Goal: Information Seeking & Learning: Learn about a topic

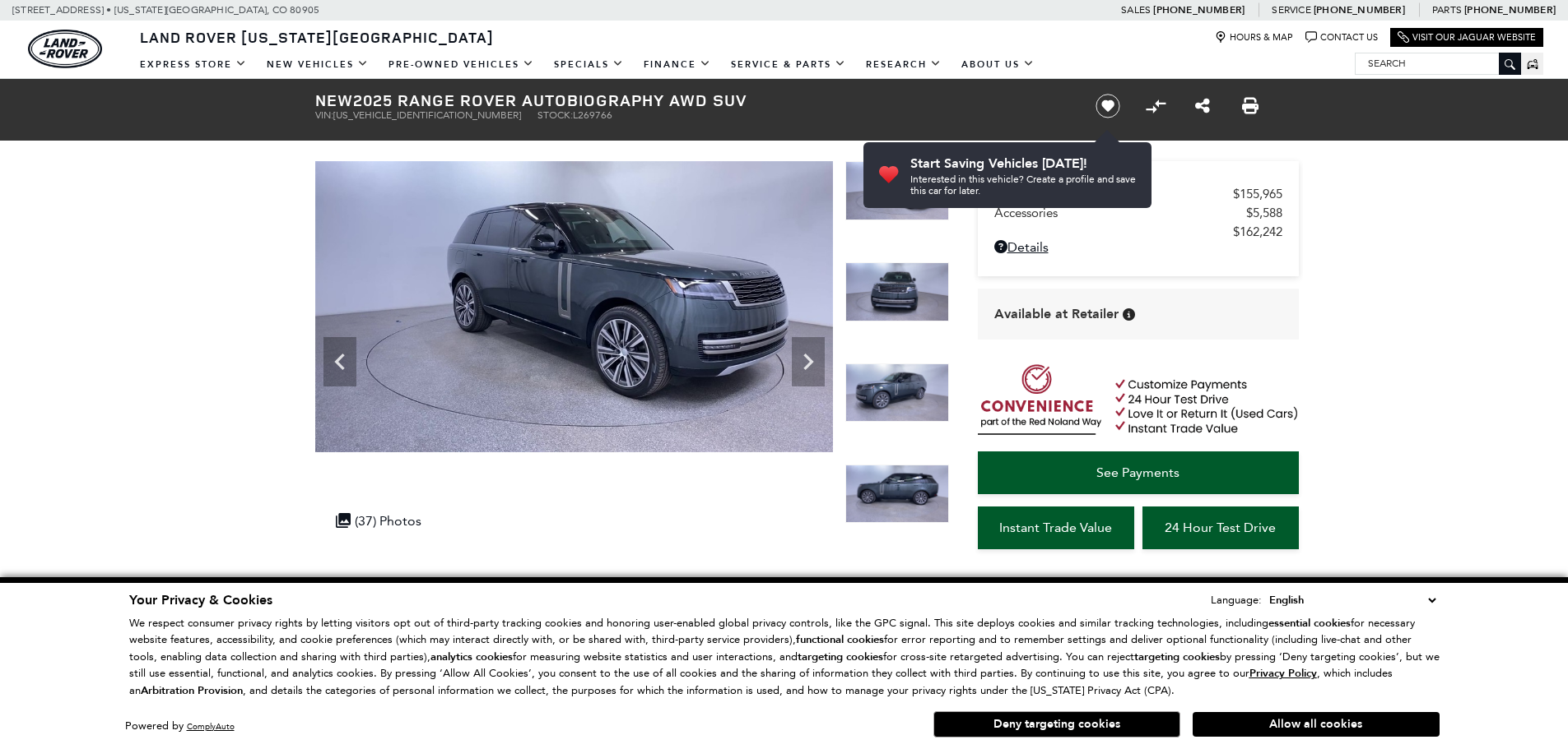
click at [807, 364] on icon "Next" at bounding box center [808, 361] width 10 height 16
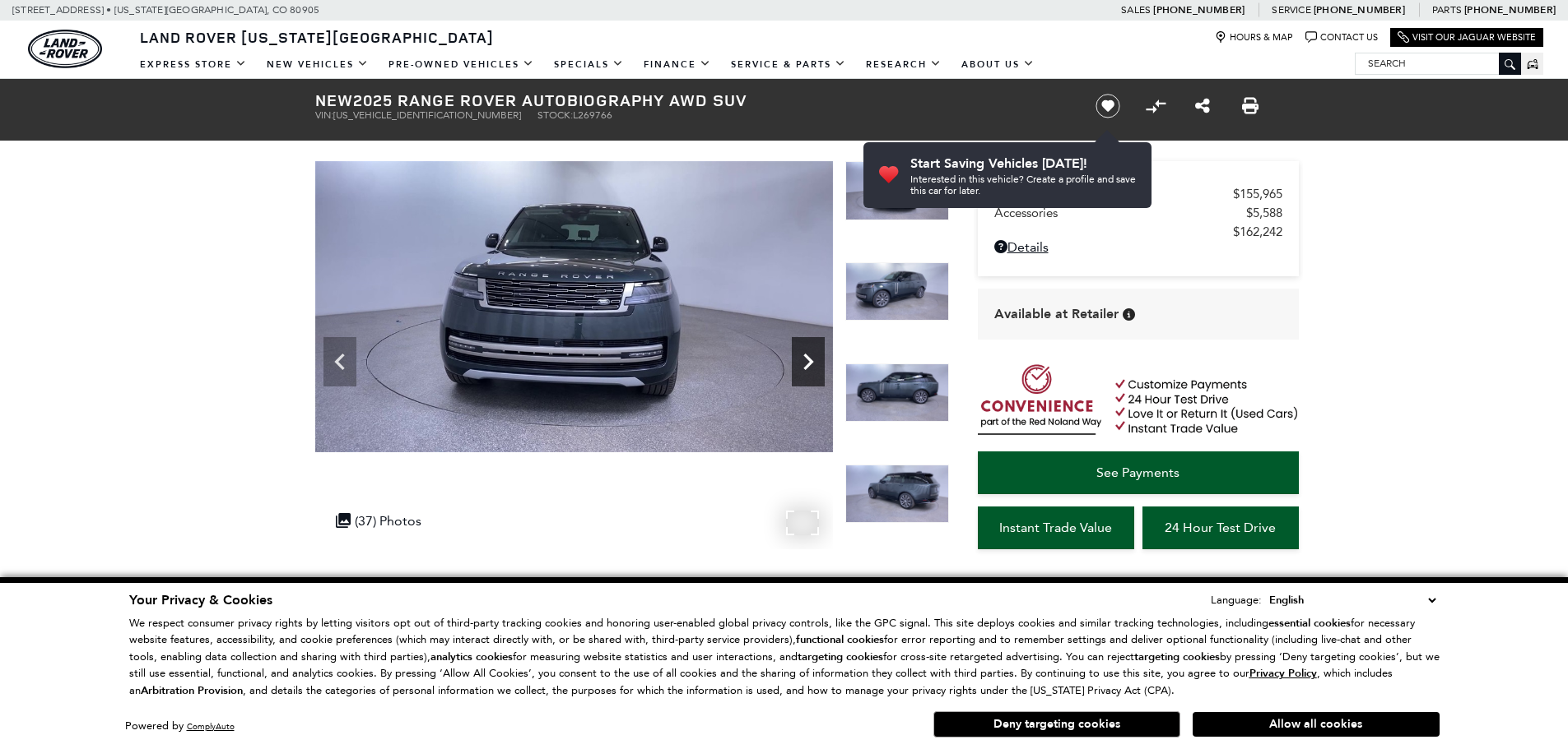
click at [806, 364] on icon "Next" at bounding box center [808, 361] width 33 height 33
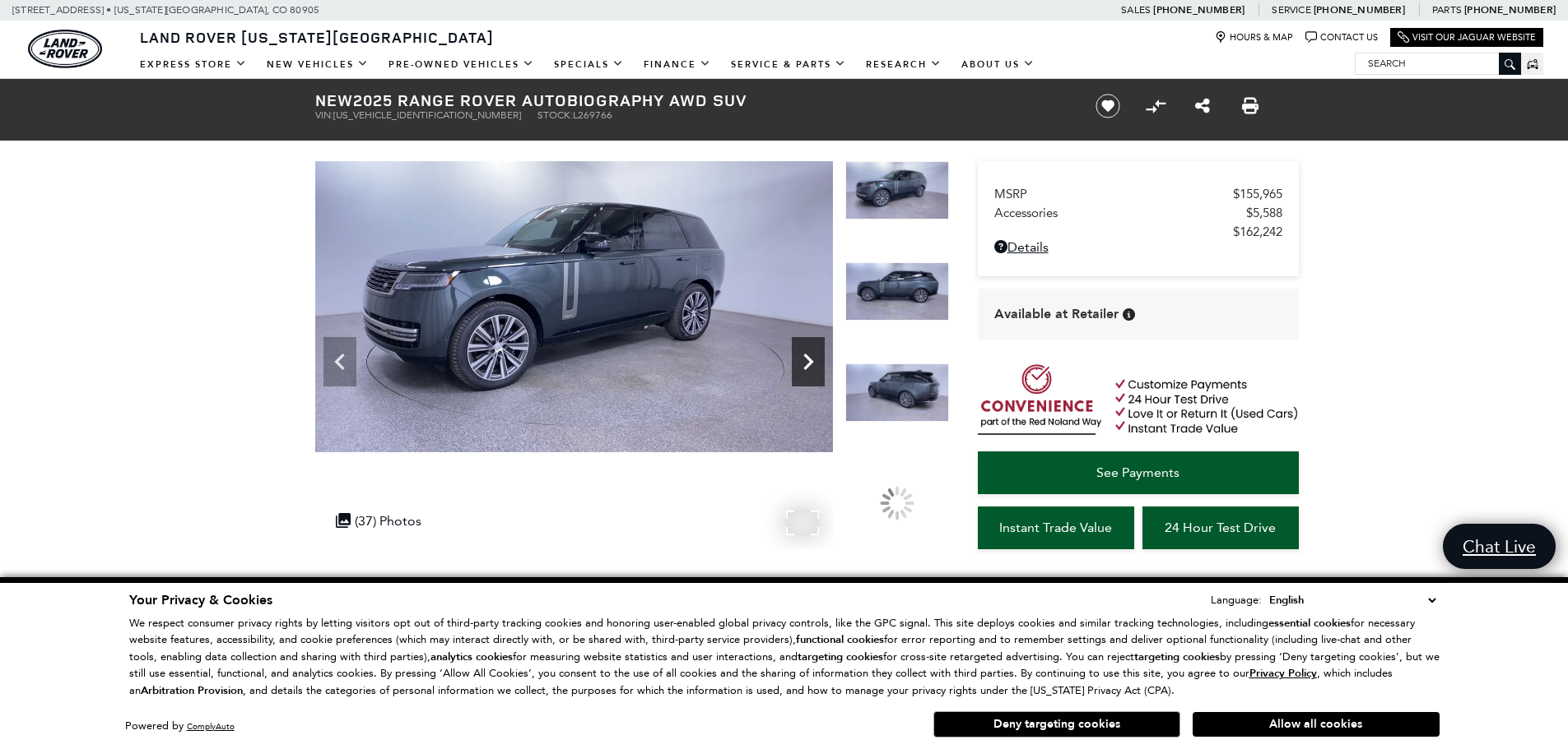
click at [806, 361] on icon "Next" at bounding box center [808, 361] width 33 height 33
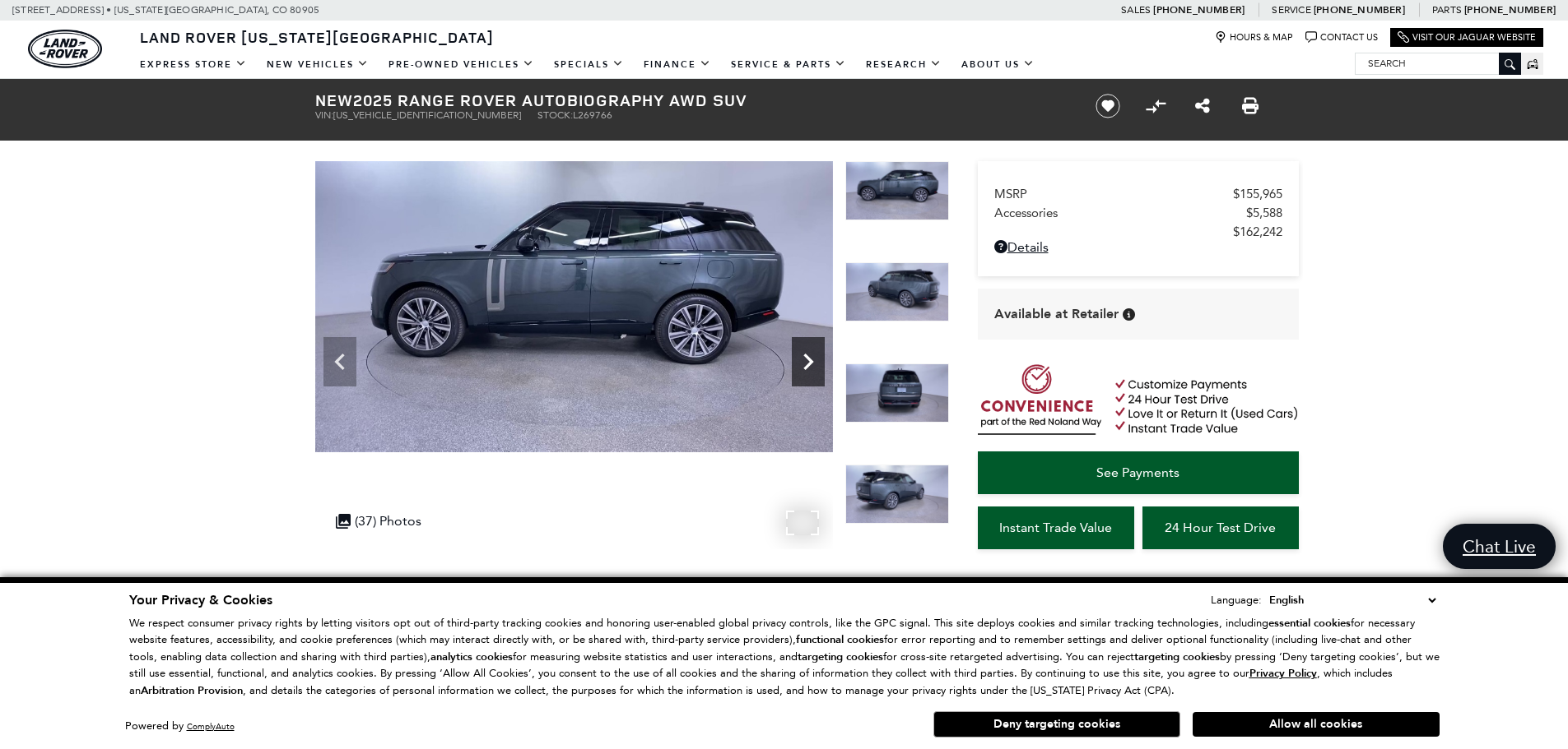
click at [805, 351] on icon "Next" at bounding box center [808, 361] width 33 height 33
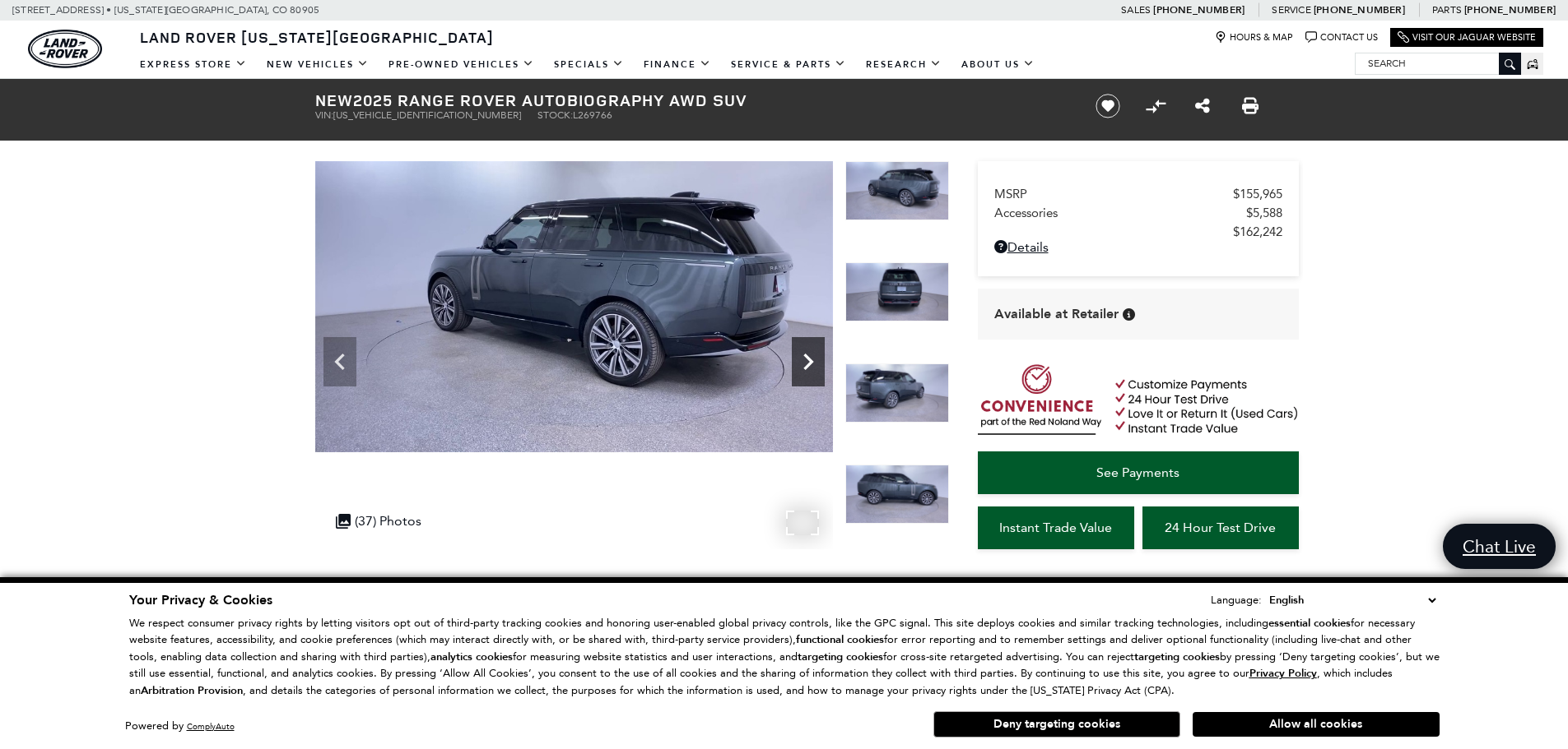
click at [805, 351] on icon "Next" at bounding box center [808, 361] width 33 height 33
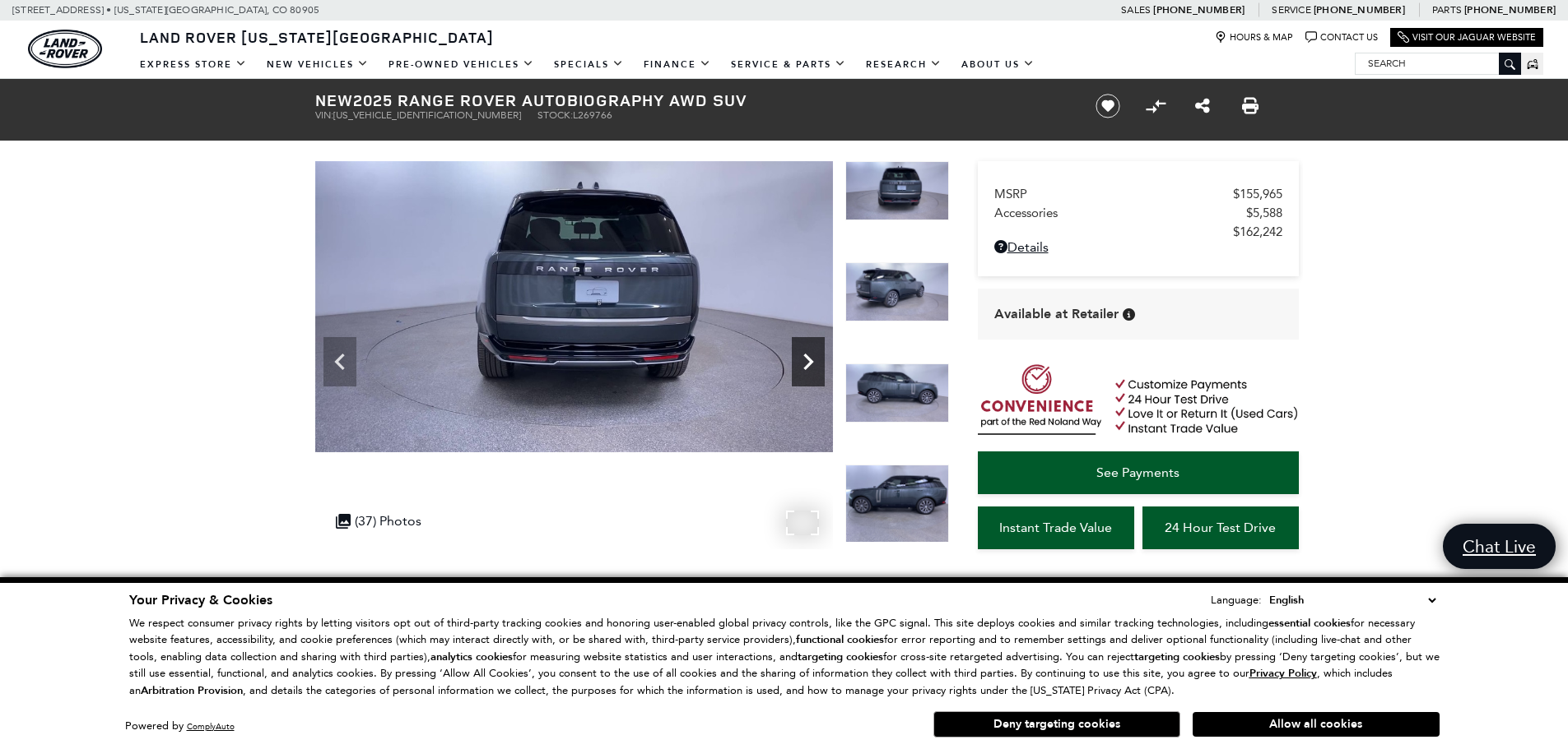
click at [805, 351] on icon "Next" at bounding box center [808, 361] width 33 height 33
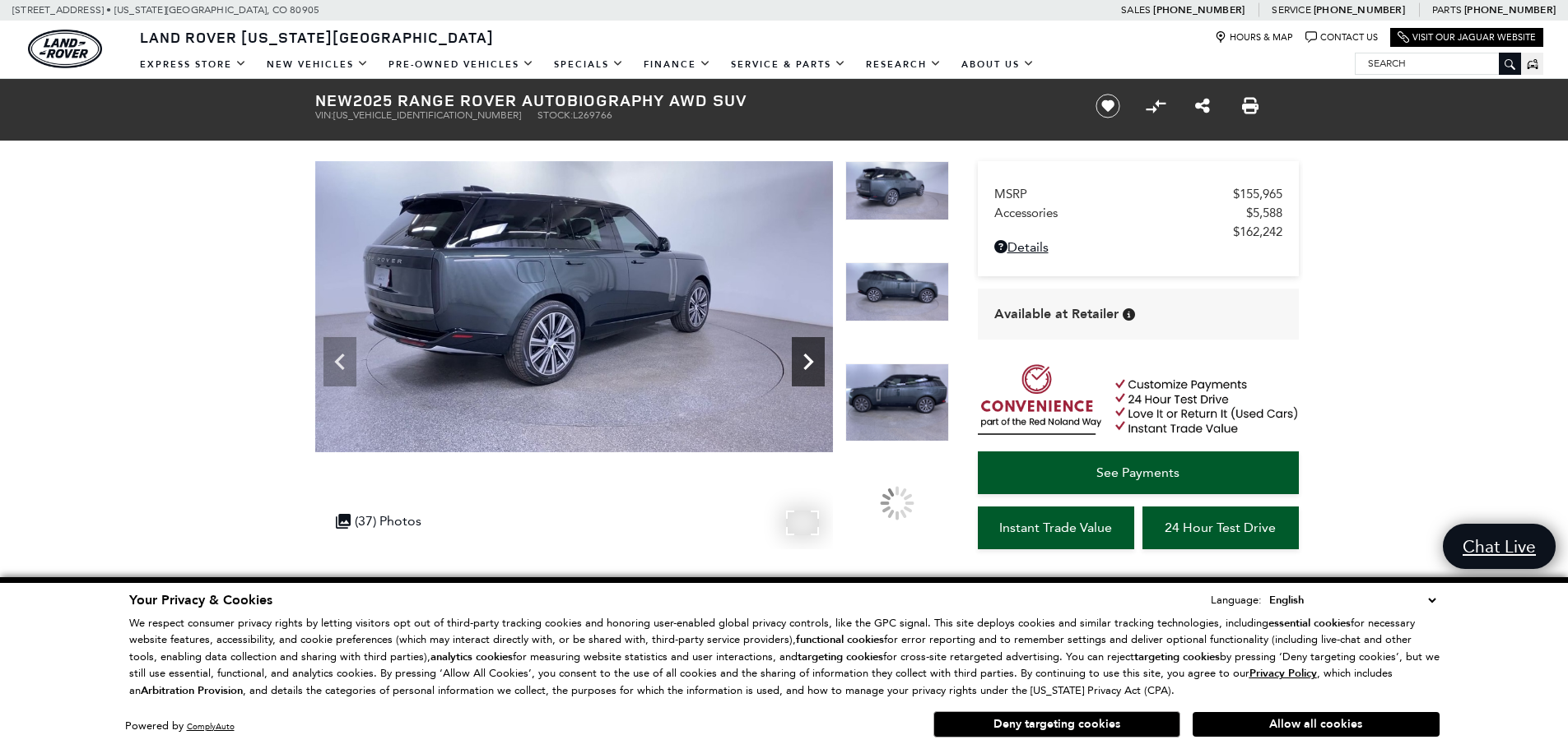
click at [805, 351] on icon "Next" at bounding box center [808, 361] width 33 height 33
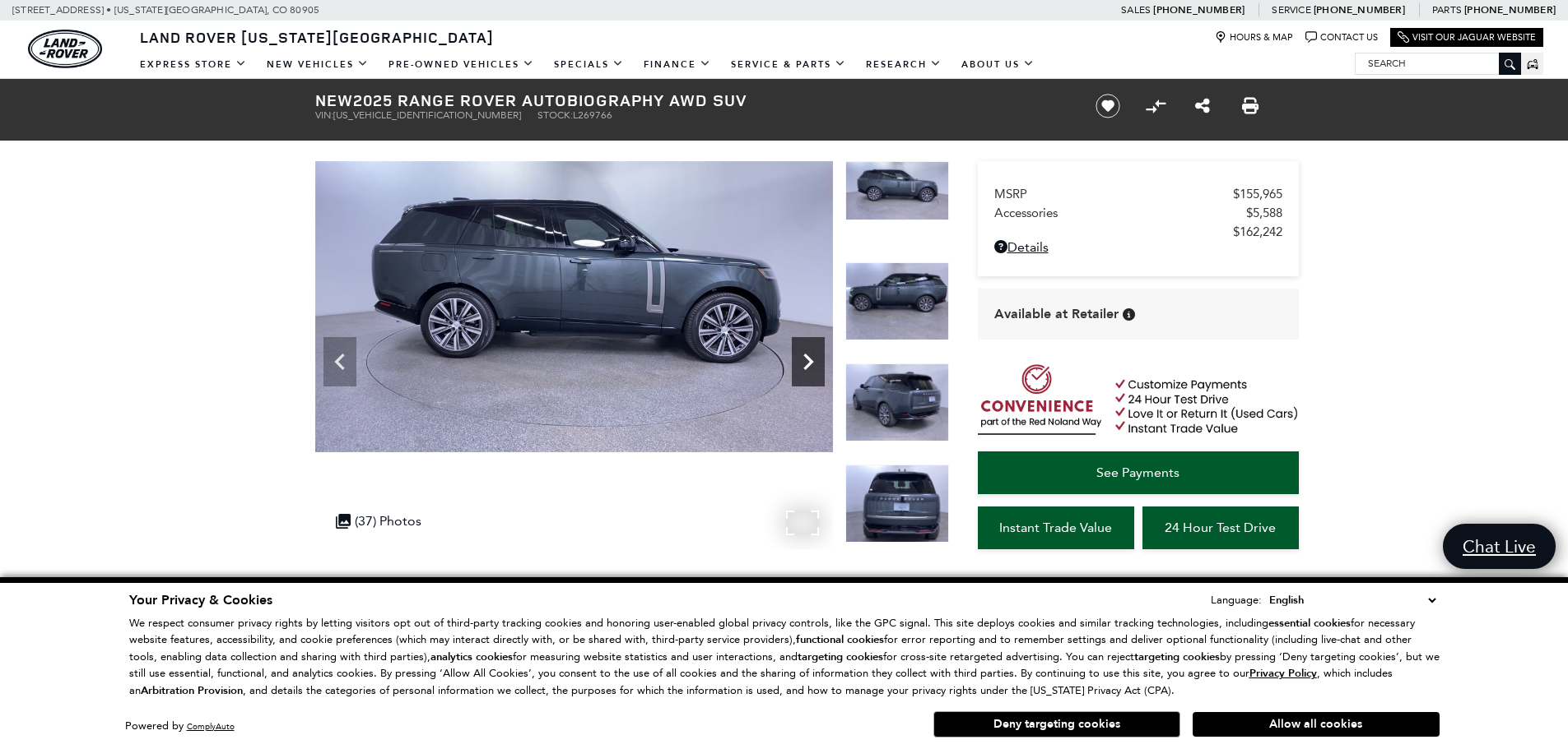
click at [805, 351] on icon "Next" at bounding box center [808, 361] width 33 height 33
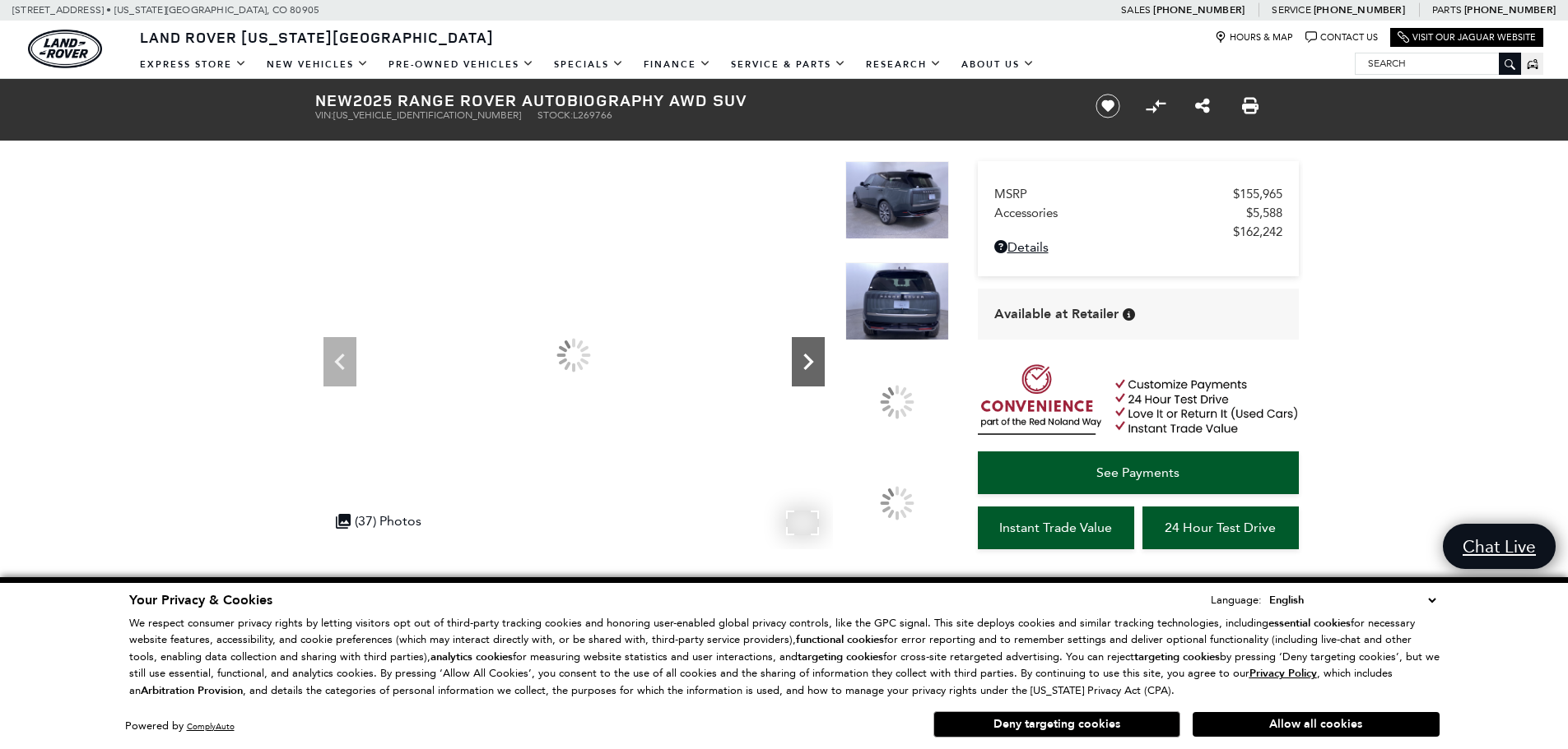
click at [805, 351] on icon "Next" at bounding box center [808, 361] width 33 height 33
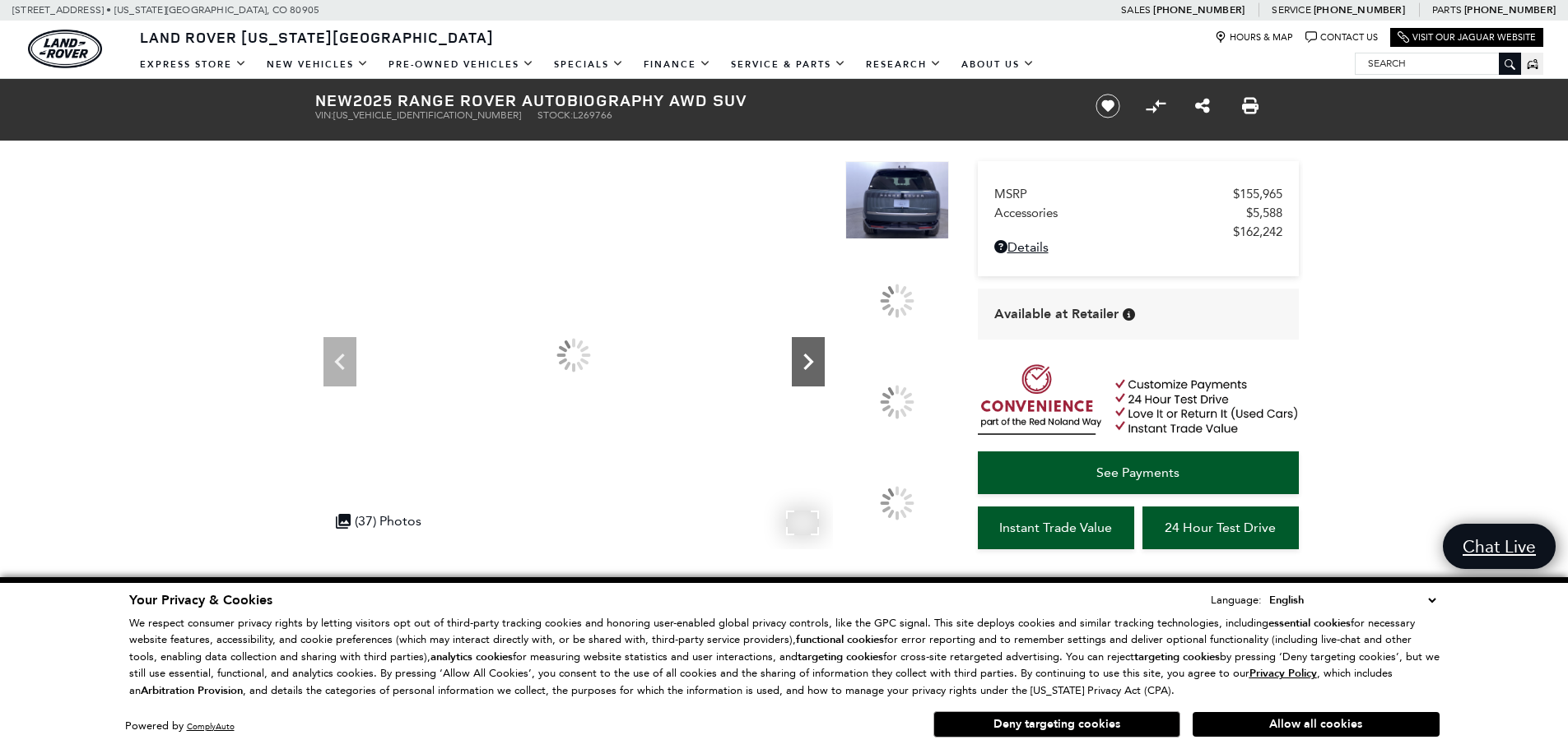
click at [805, 351] on icon "Next" at bounding box center [808, 361] width 33 height 33
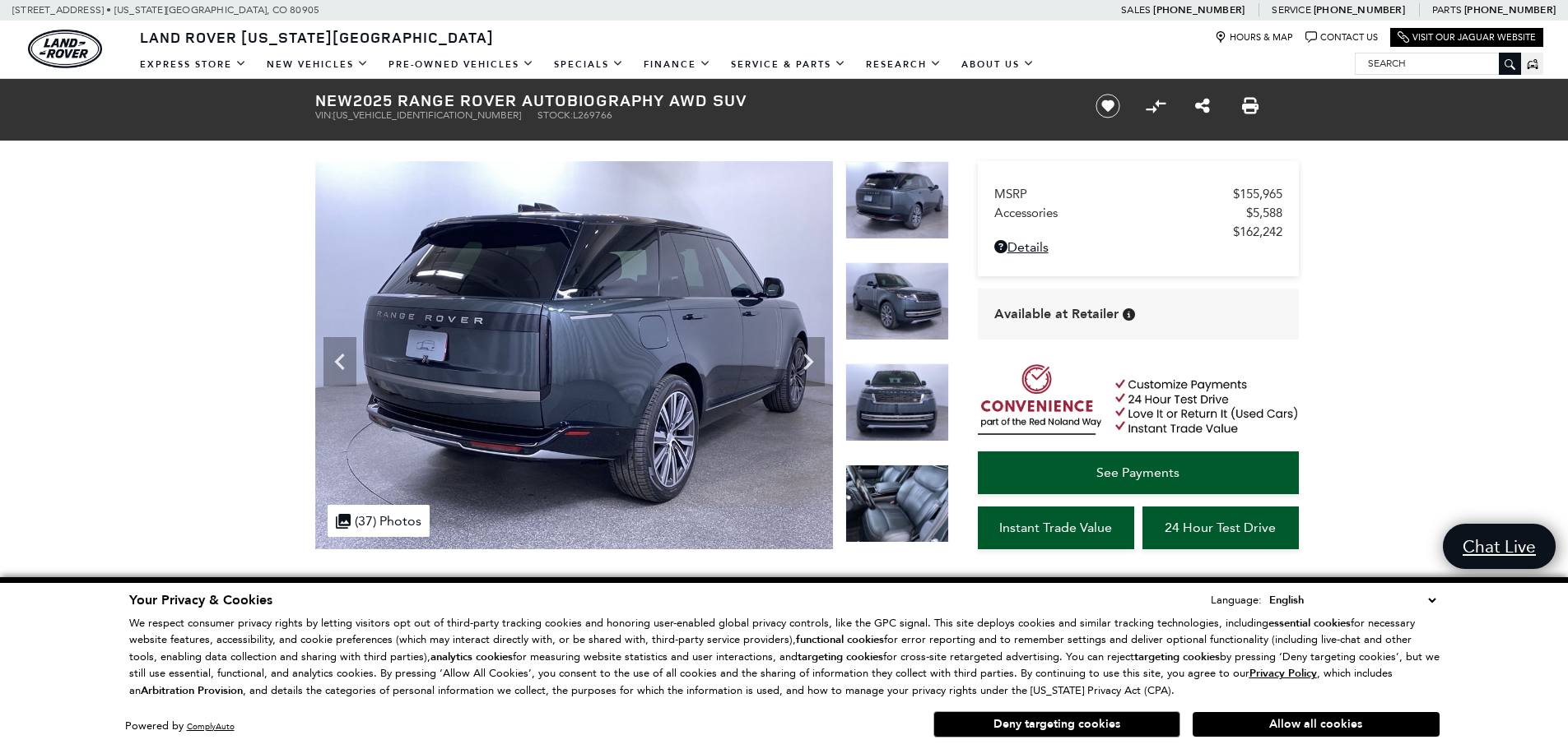
click at [916, 502] on img at bounding box center [898, 503] width 104 height 78
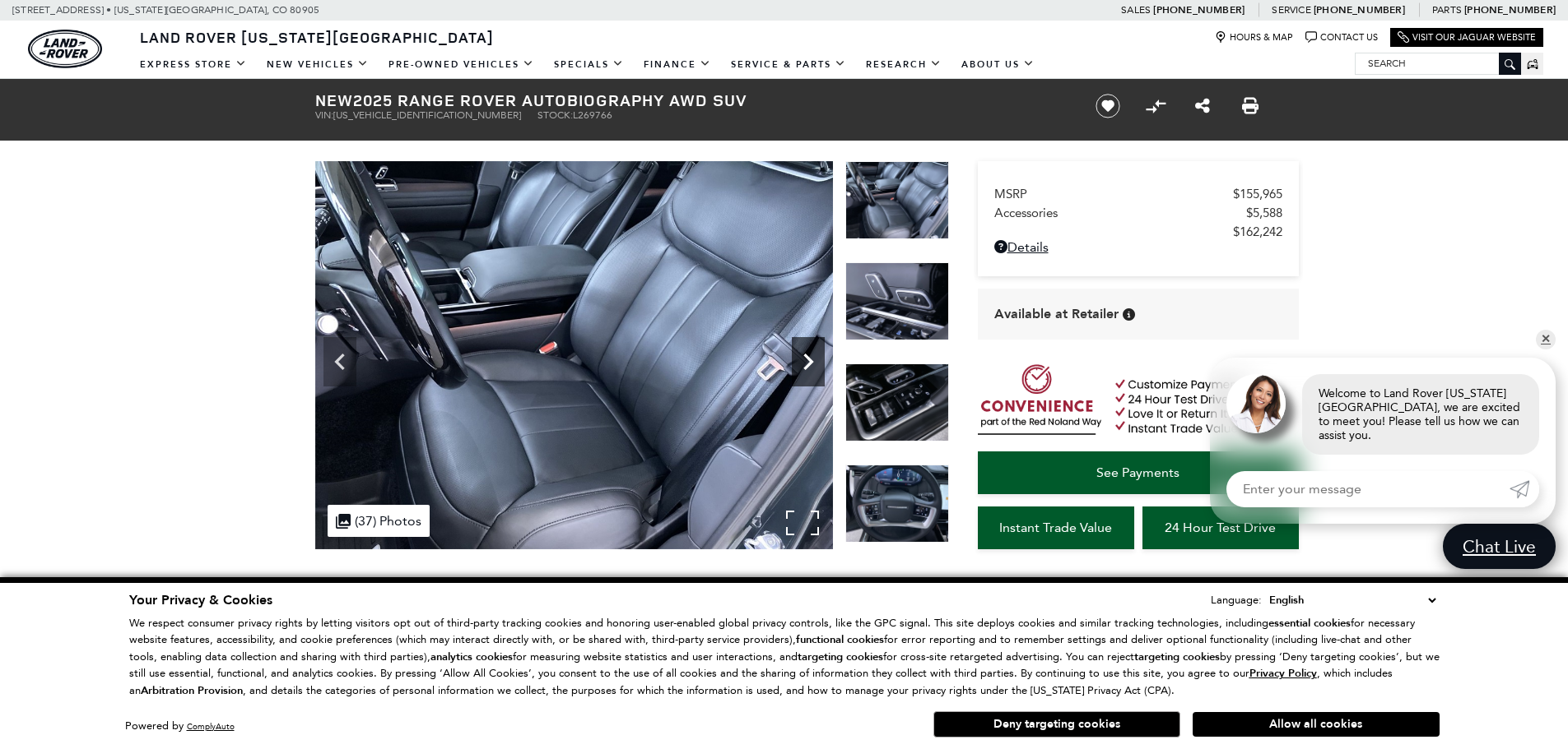
click at [799, 359] on icon "Next" at bounding box center [808, 361] width 33 height 33
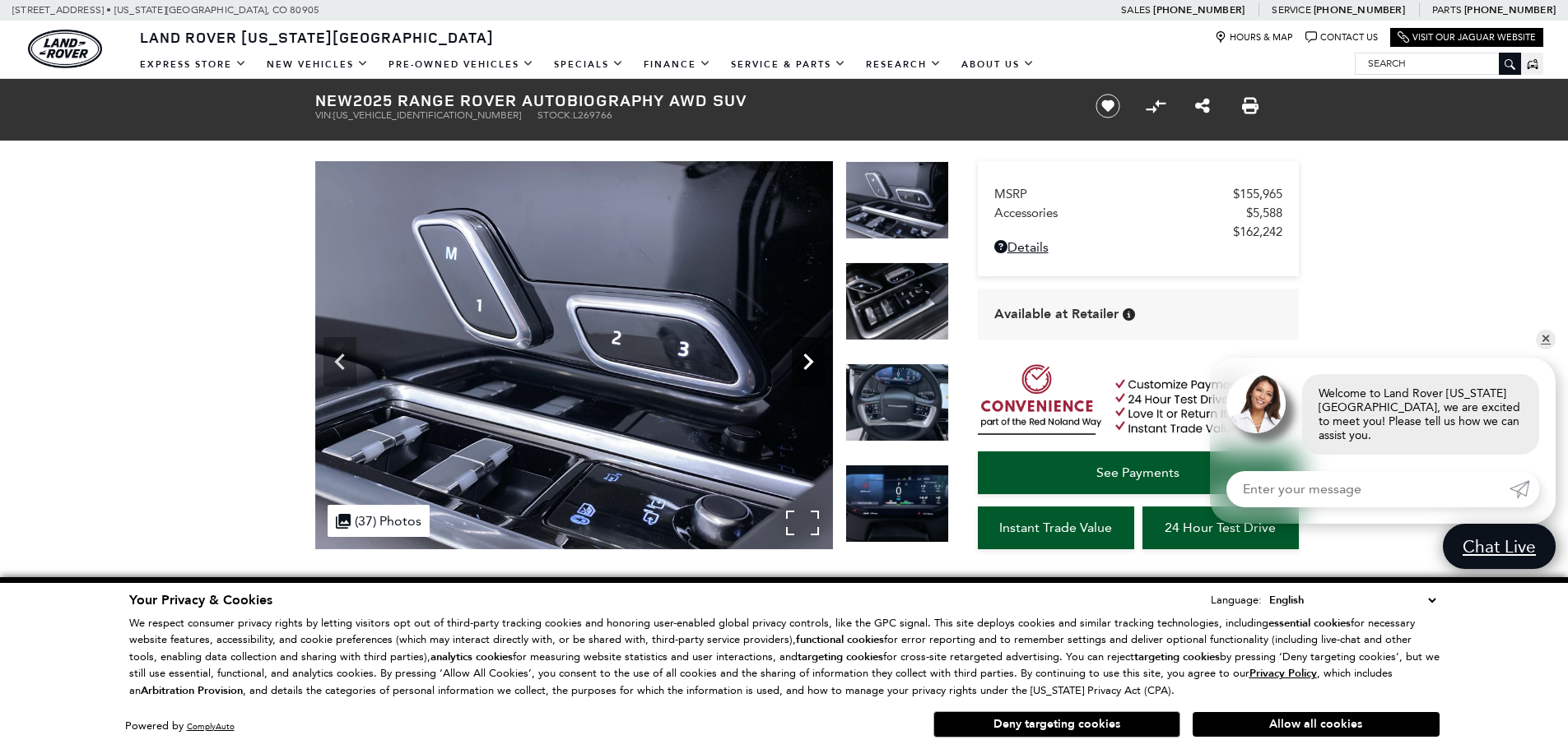
click at [799, 360] on icon "Next" at bounding box center [808, 361] width 33 height 33
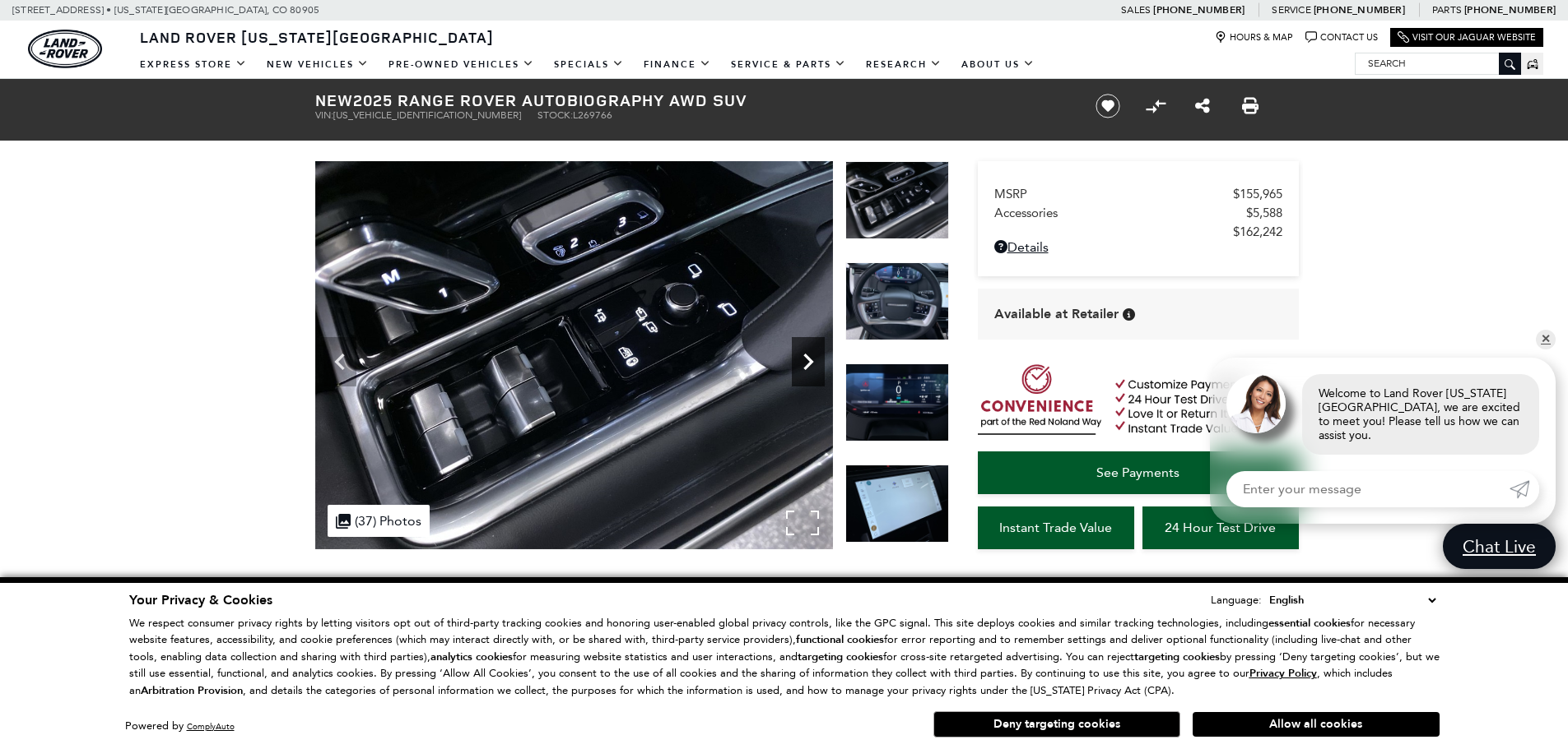
click at [799, 360] on icon "Next" at bounding box center [808, 361] width 33 height 33
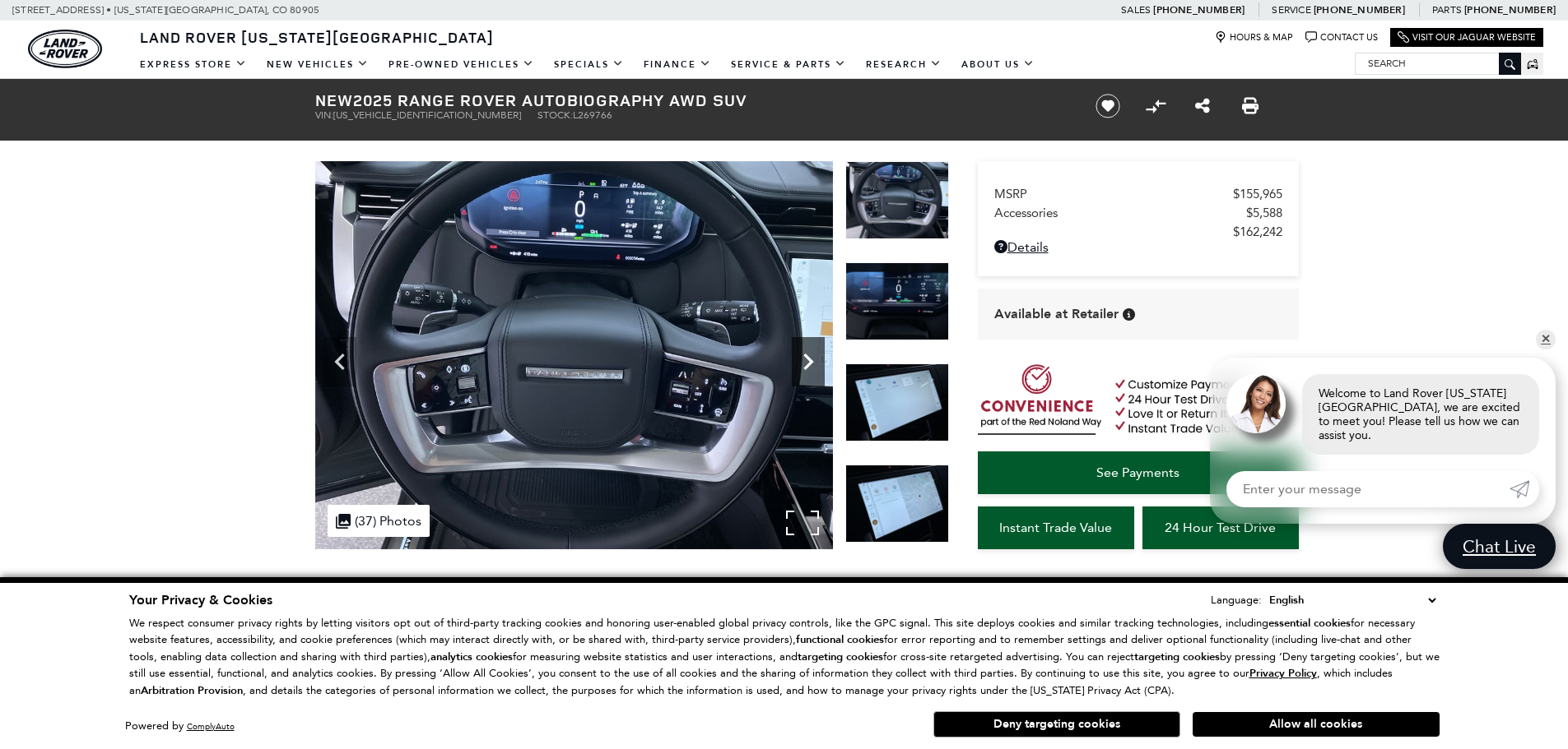
click at [799, 360] on icon "Next" at bounding box center [808, 361] width 33 height 33
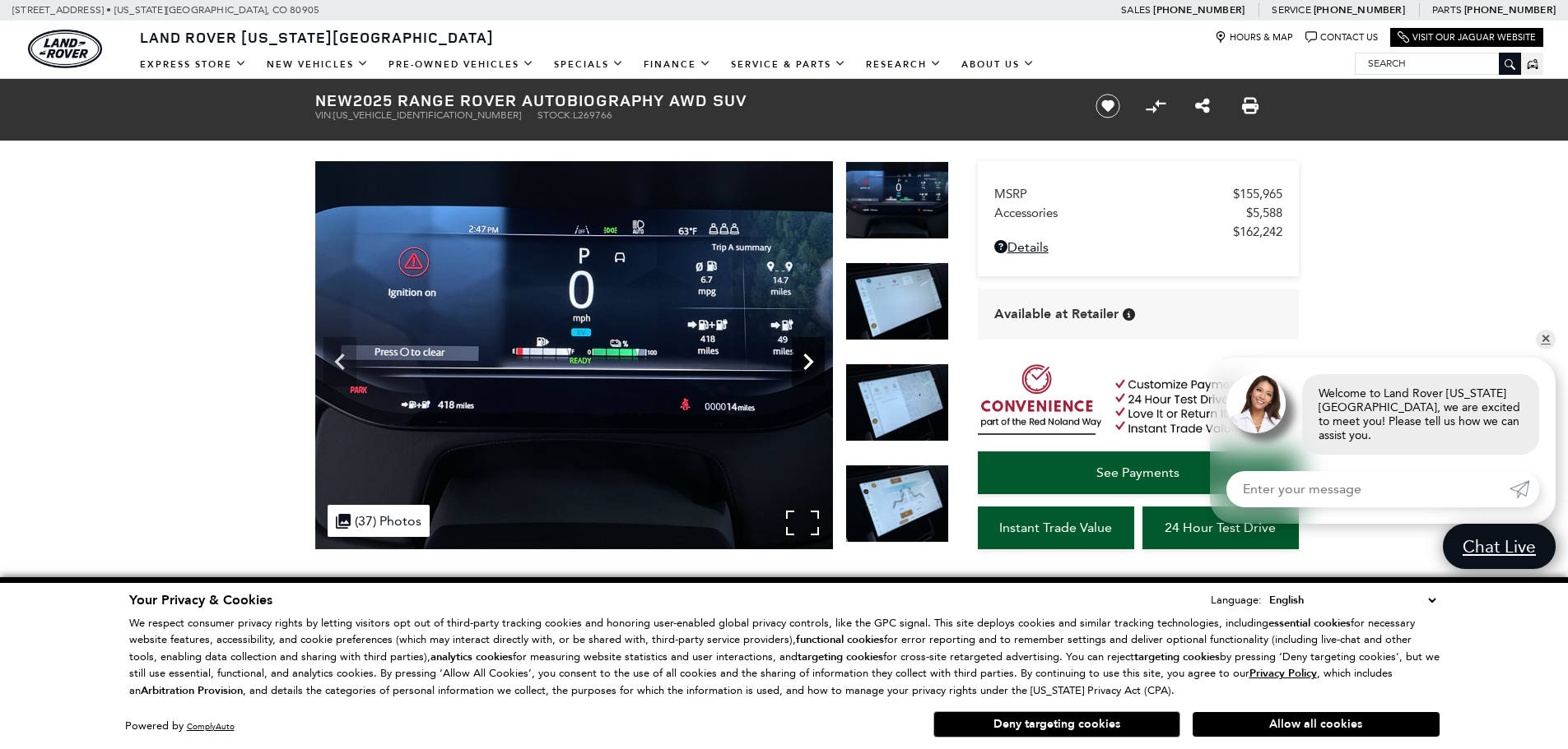
click at [799, 360] on icon "Next" at bounding box center [808, 361] width 33 height 33
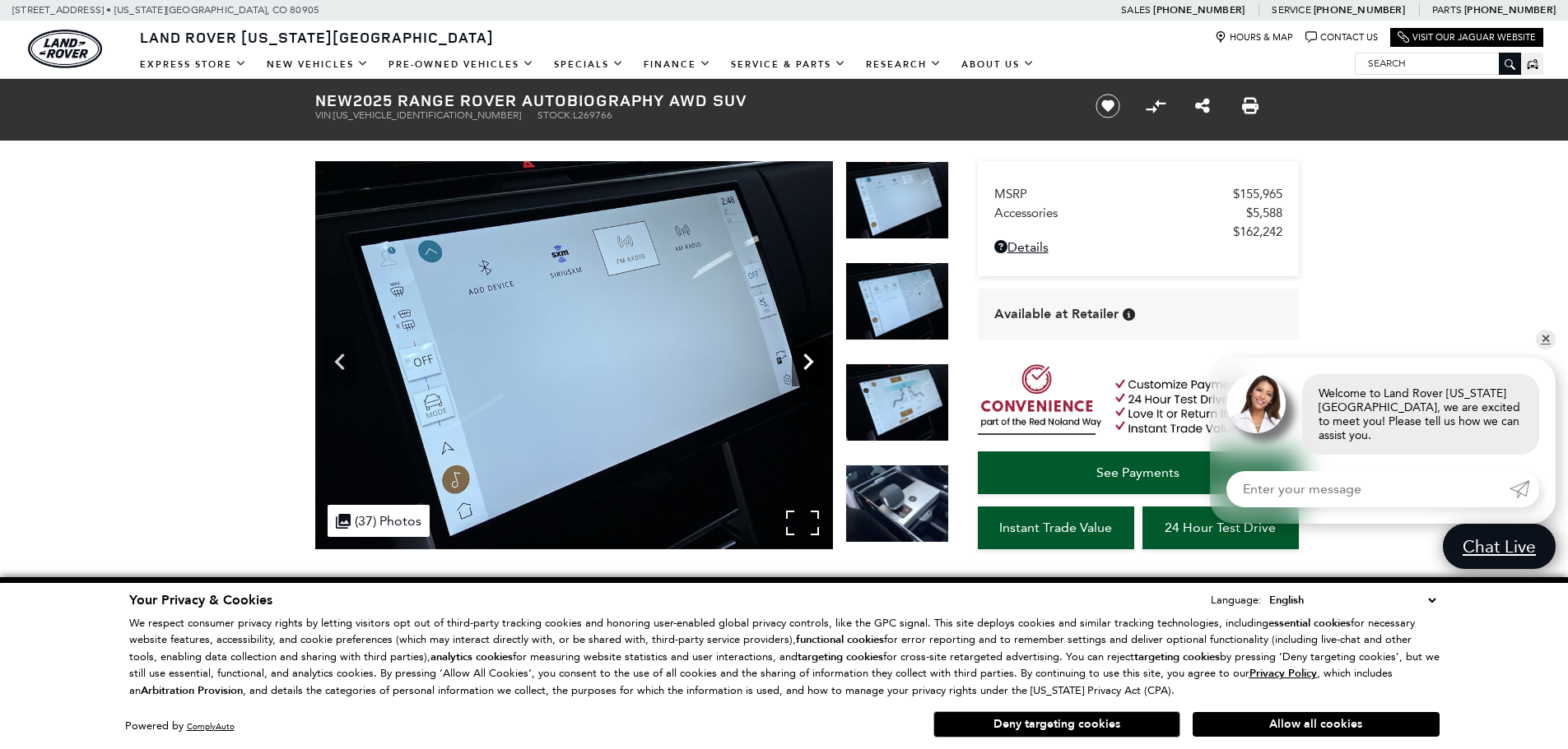
click at [799, 360] on icon "Next" at bounding box center [808, 361] width 33 height 33
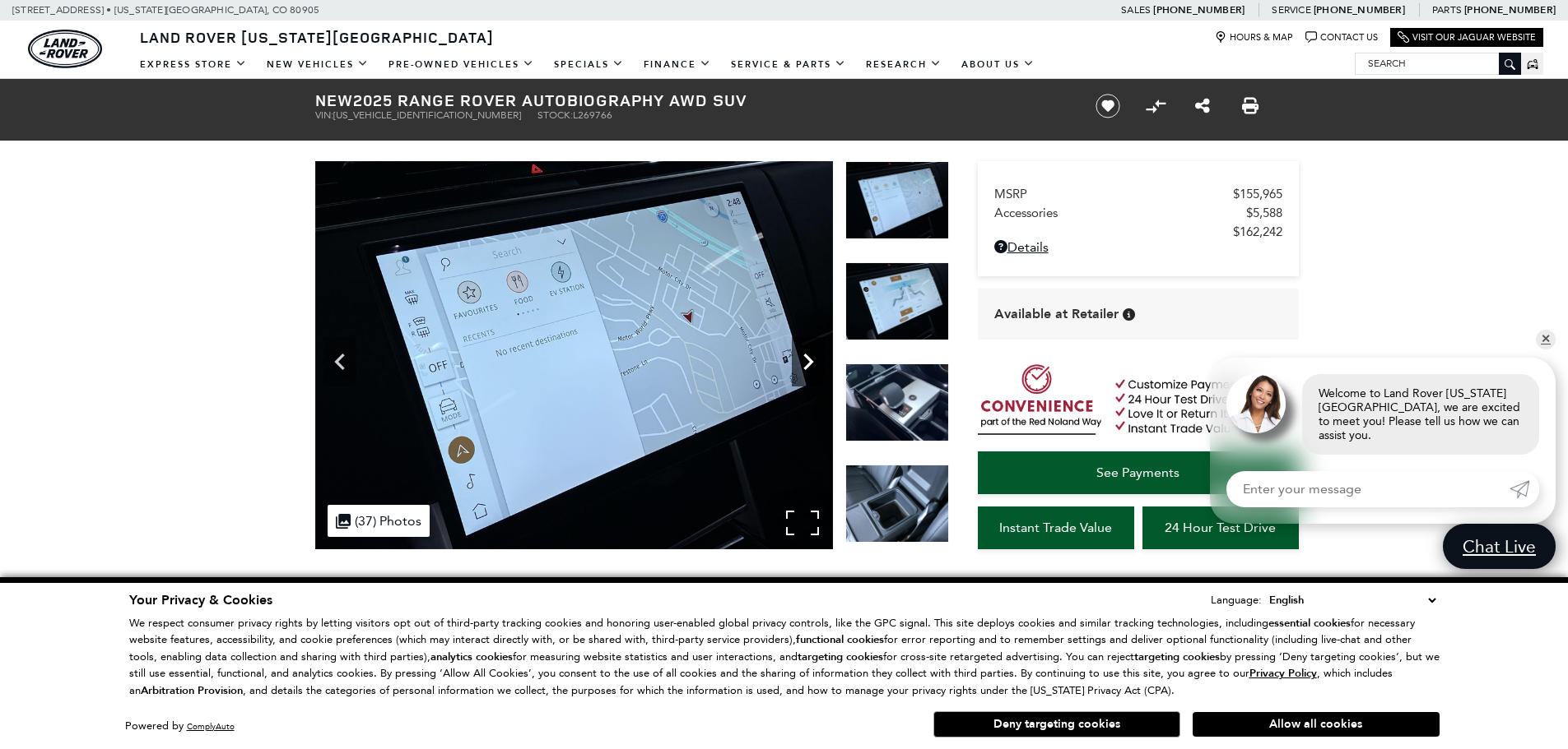
click at [799, 360] on icon "Next" at bounding box center [808, 361] width 33 height 33
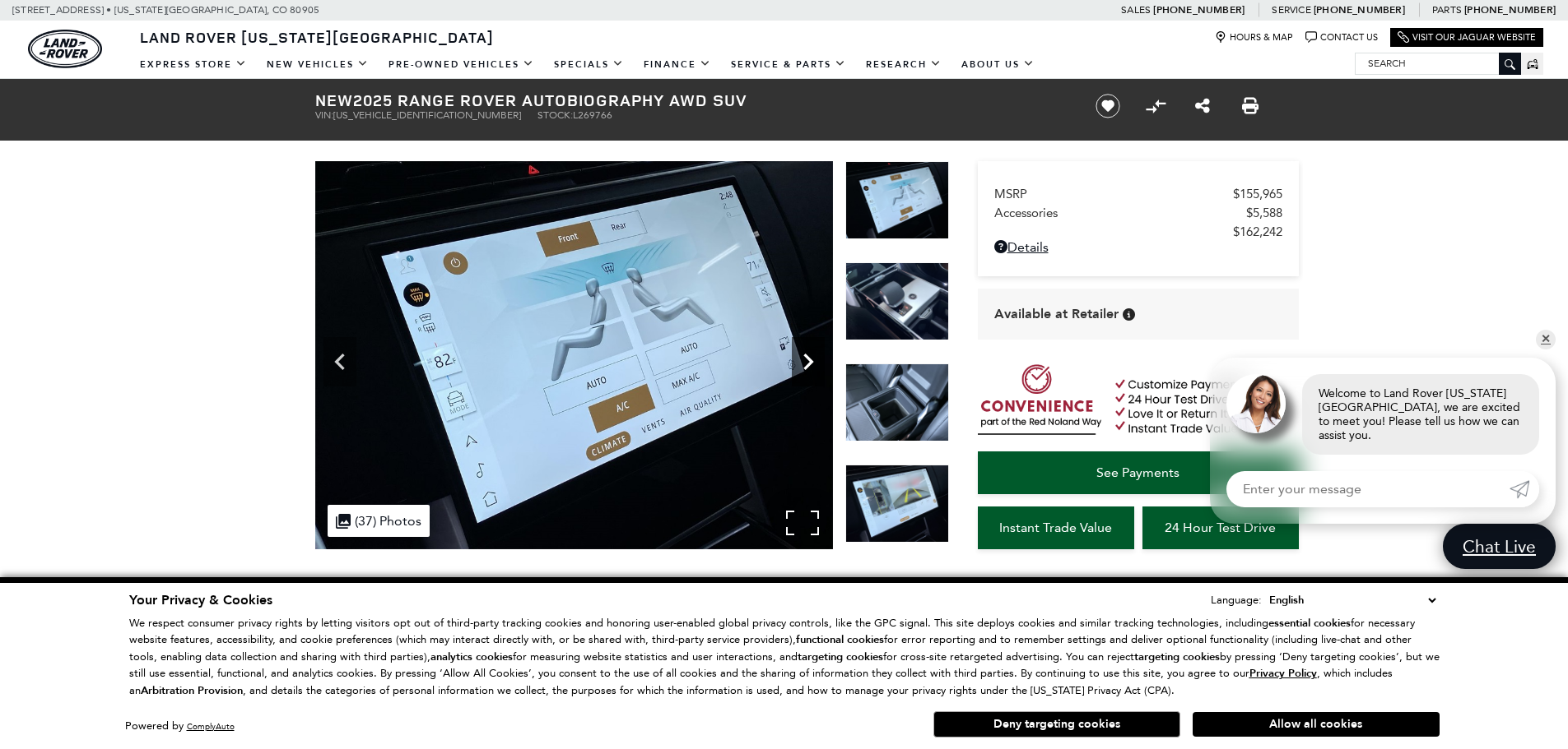
click at [800, 360] on icon "Next" at bounding box center [808, 361] width 33 height 33
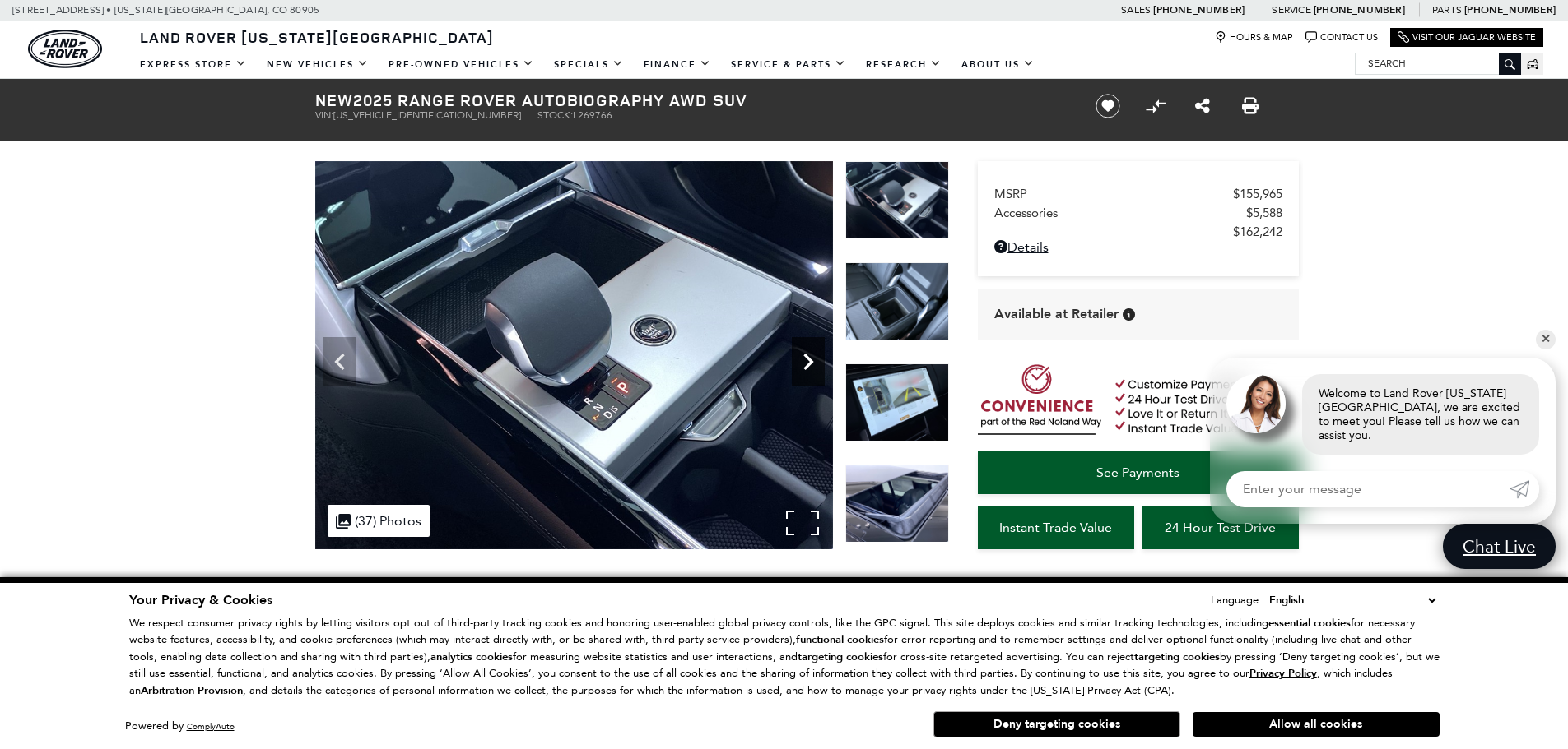
click at [802, 359] on icon "Next" at bounding box center [808, 361] width 33 height 33
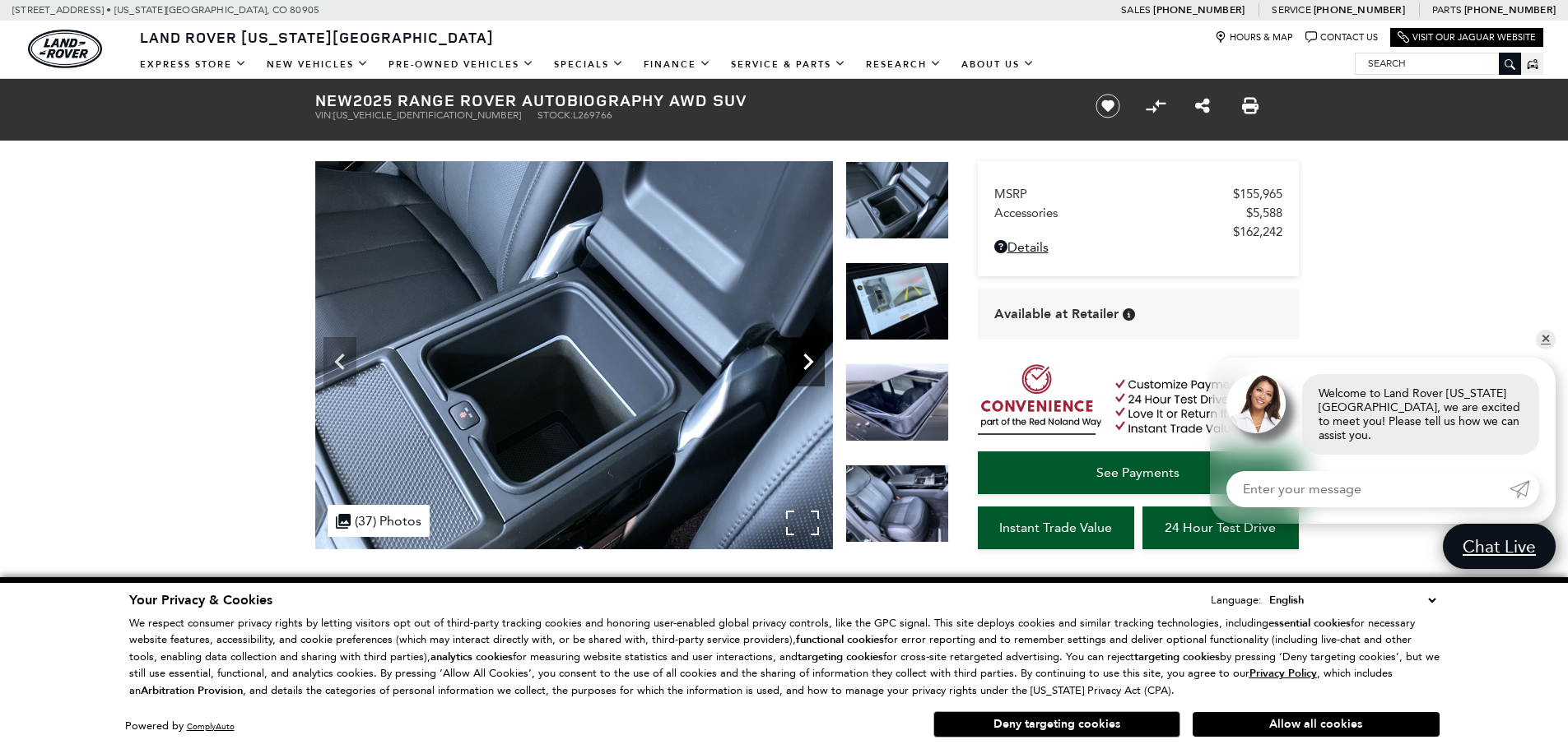
click at [802, 359] on icon "Next" at bounding box center [808, 361] width 33 height 33
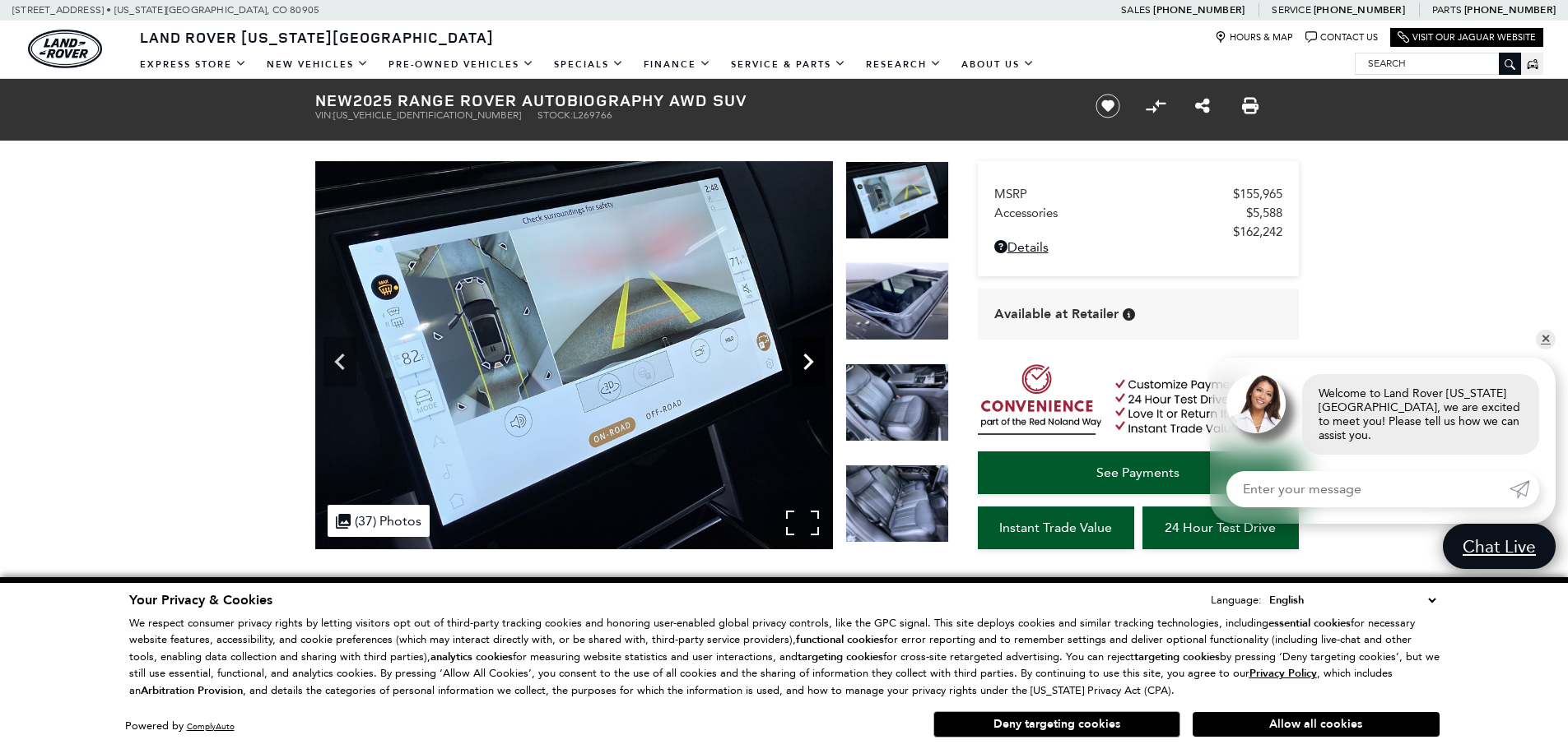
click at [802, 359] on icon "Next" at bounding box center [808, 361] width 33 height 33
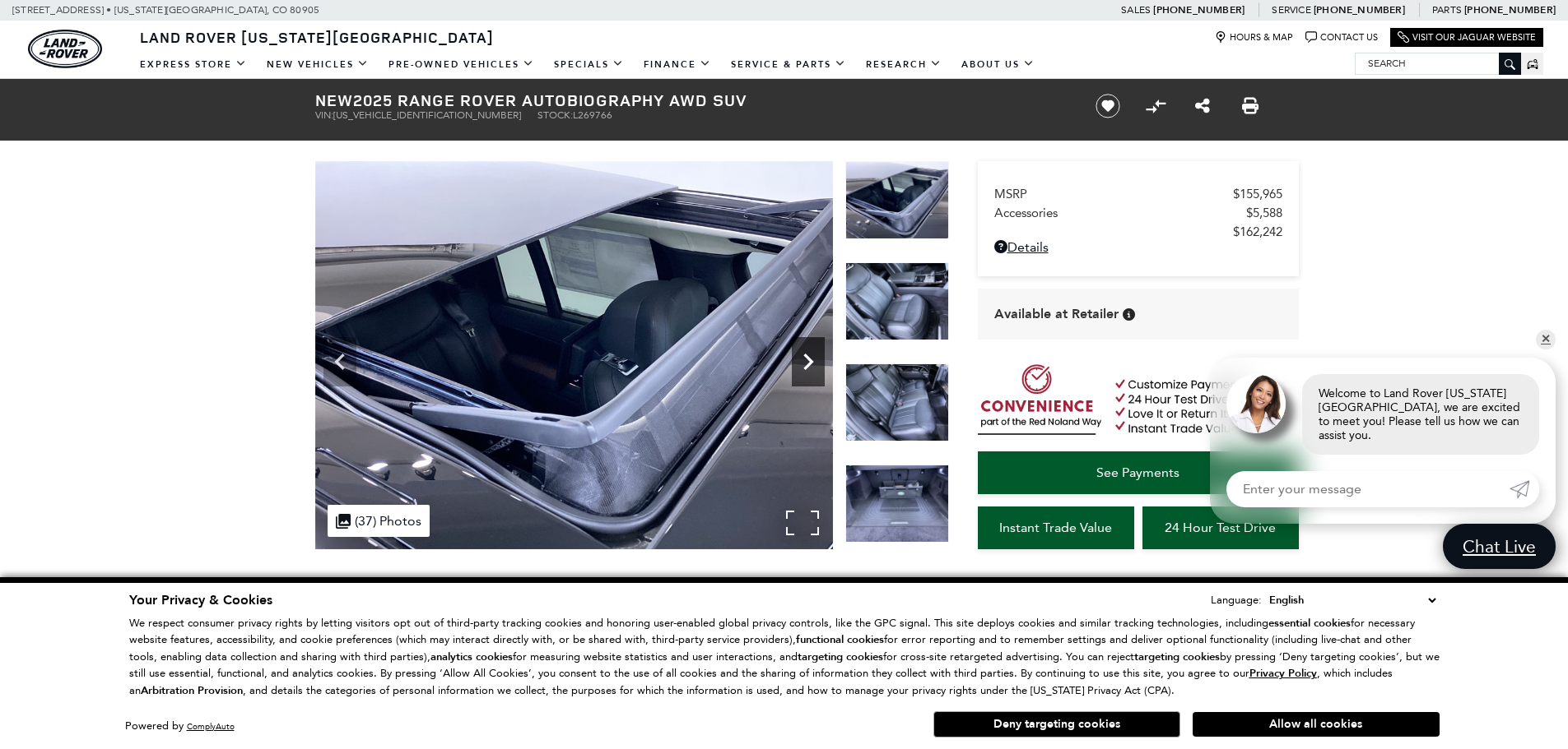
click at [806, 361] on icon "Next" at bounding box center [808, 361] width 33 height 33
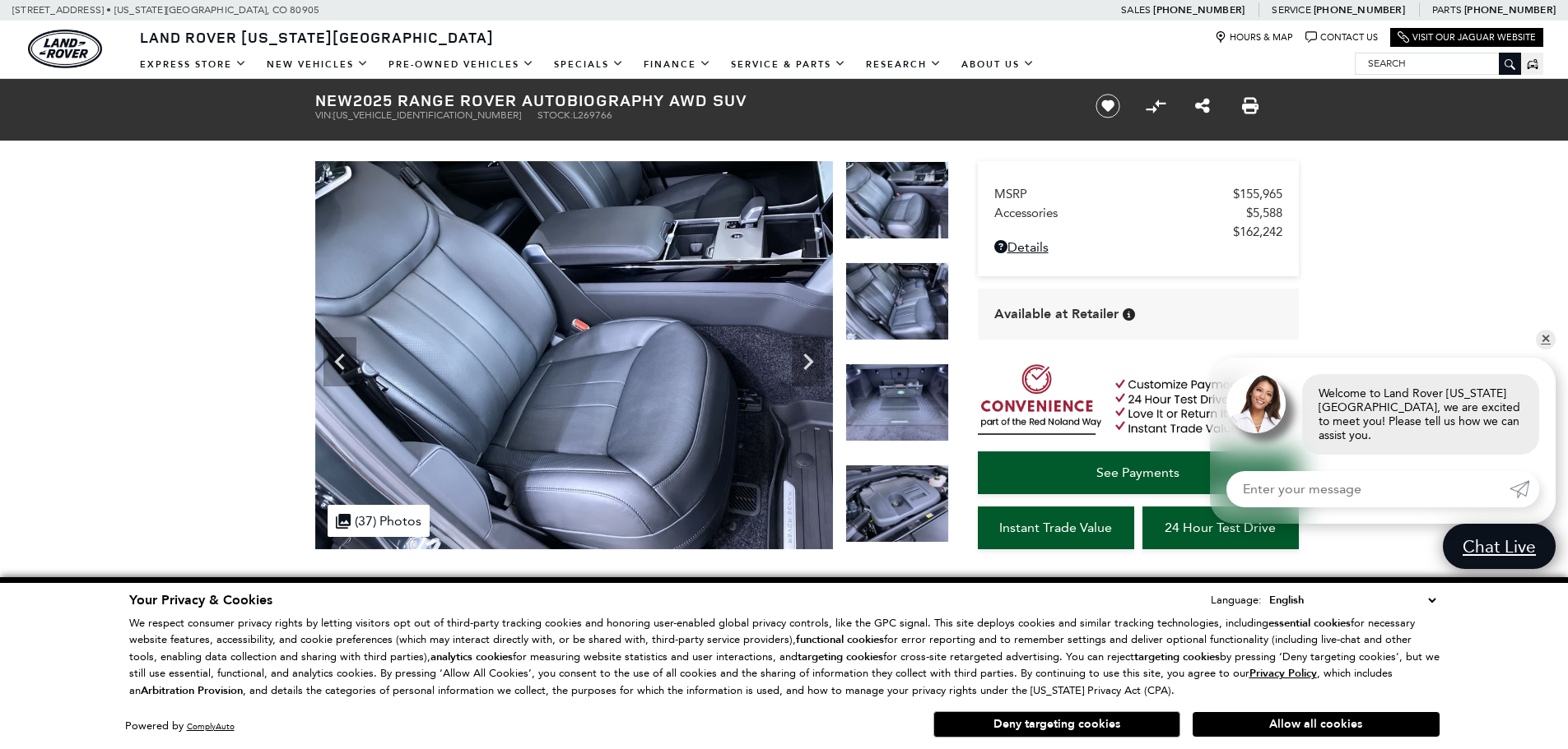
click at [882, 319] on img at bounding box center [898, 300] width 104 height 78
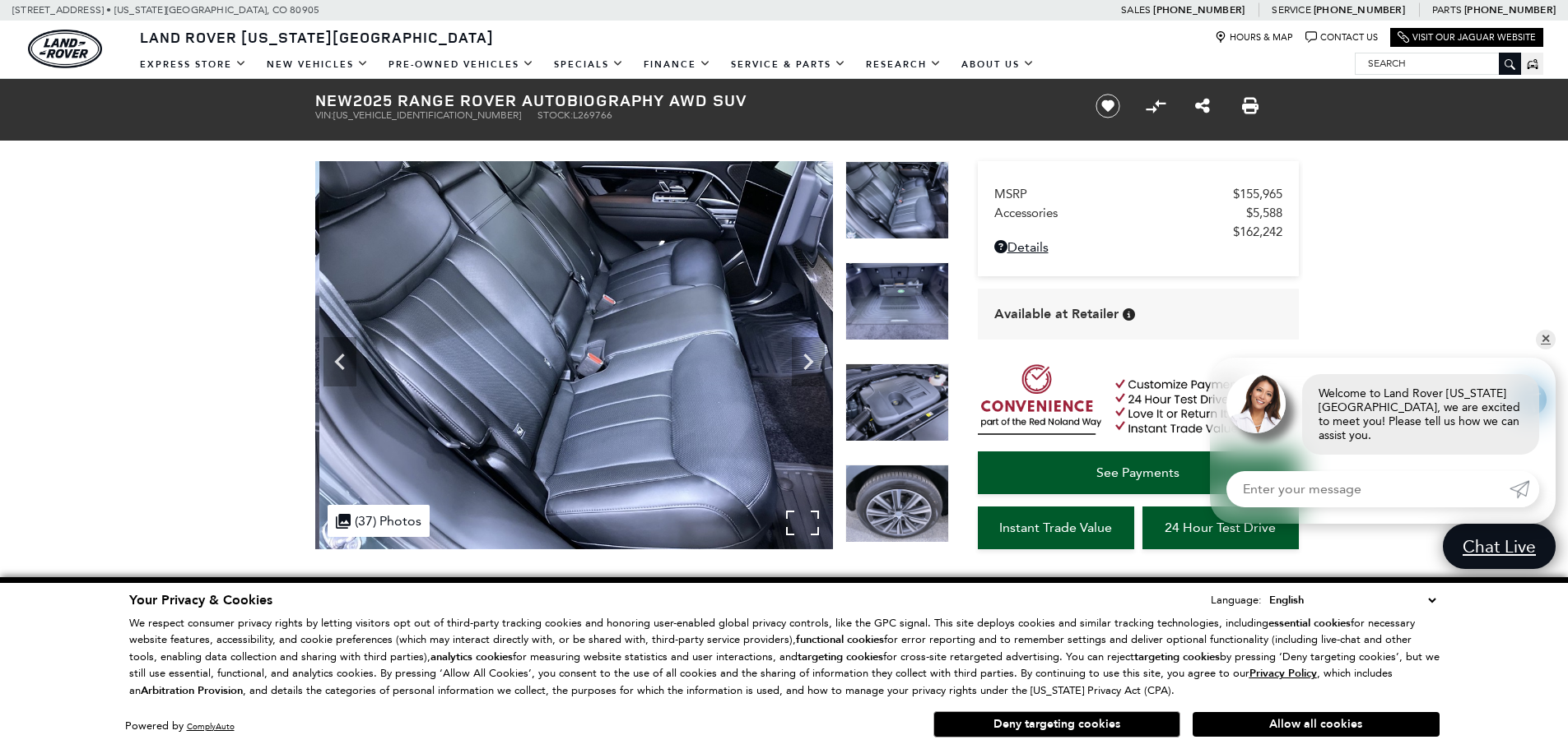
click at [618, 293] on img at bounding box center [578, 355] width 518 height 388
